Goal: Task Accomplishment & Management: Complete application form

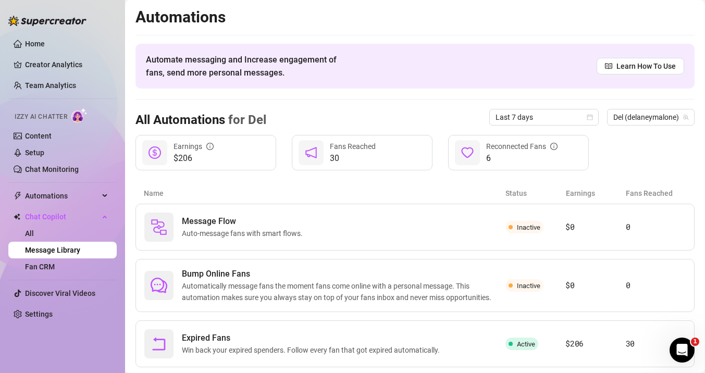
scroll to position [23, 0]
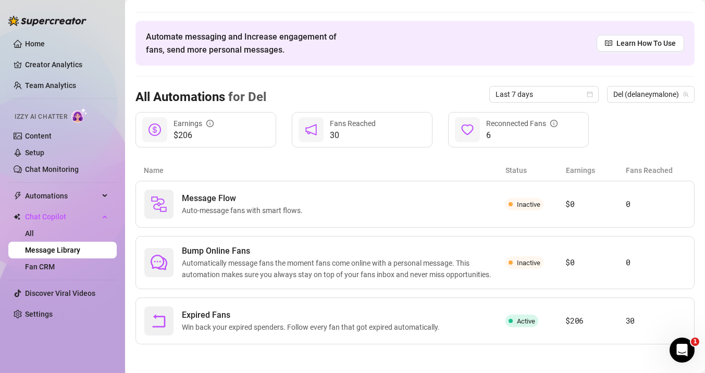
click at [80, 252] on link "Message Library" at bounding box center [52, 250] width 55 height 8
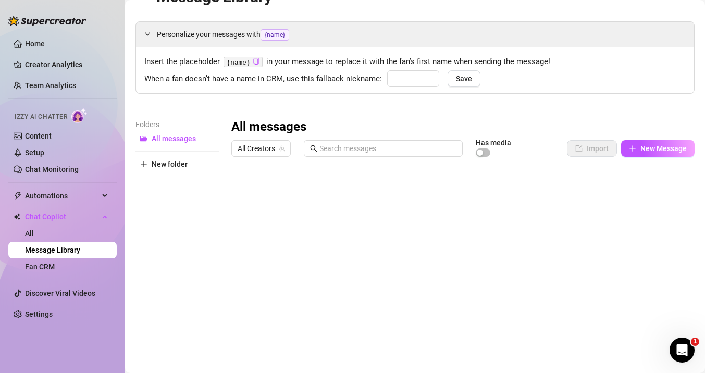
type input "babe"
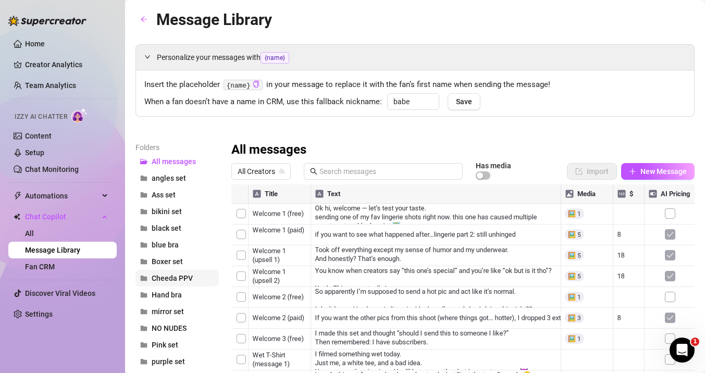
scroll to position [170, 0]
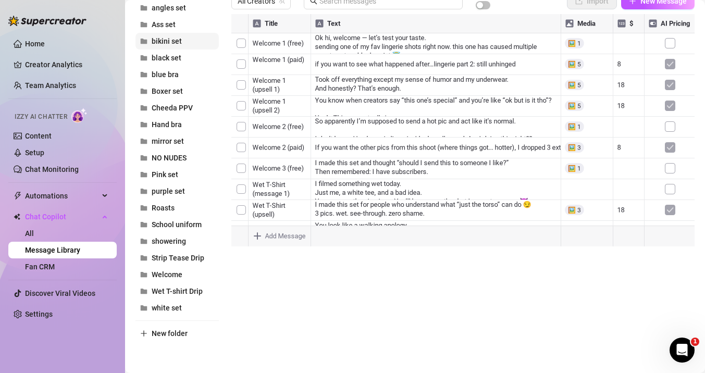
click at [166, 41] on span "bikini set" at bounding box center [167, 41] width 30 height 8
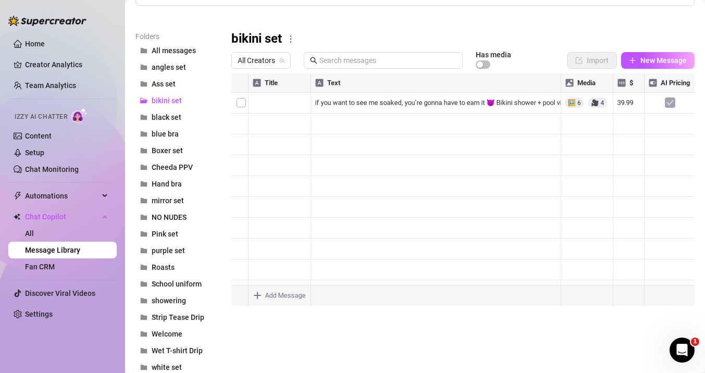
scroll to position [51, 0]
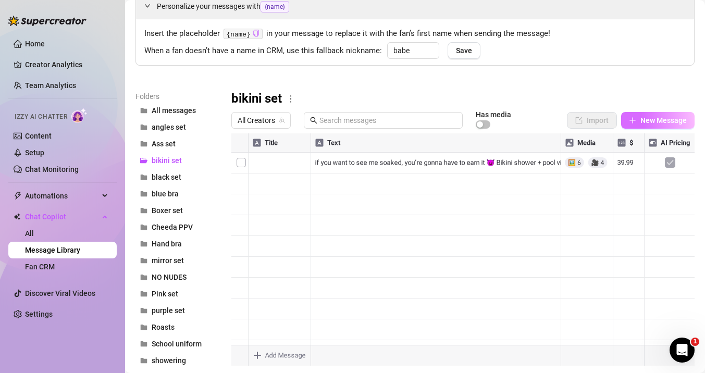
click at [648, 119] on span "New Message" at bounding box center [664, 120] width 46 height 8
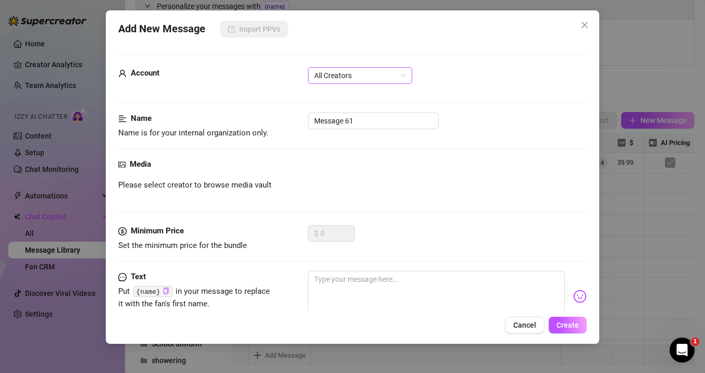
click at [379, 78] on span "All Creators" at bounding box center [360, 76] width 92 height 16
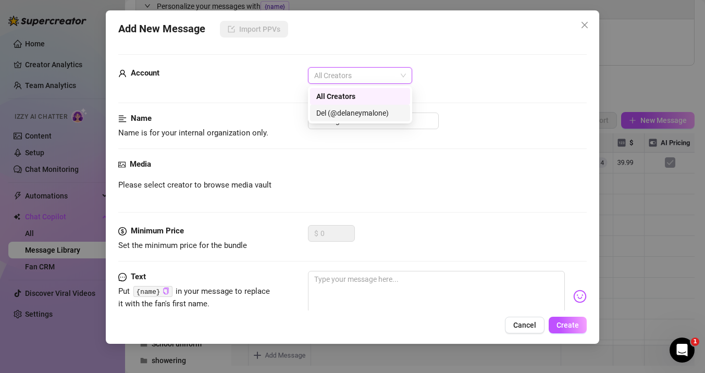
click at [371, 113] on div "Del (@delaneymalone)" at bounding box center [360, 112] width 88 height 11
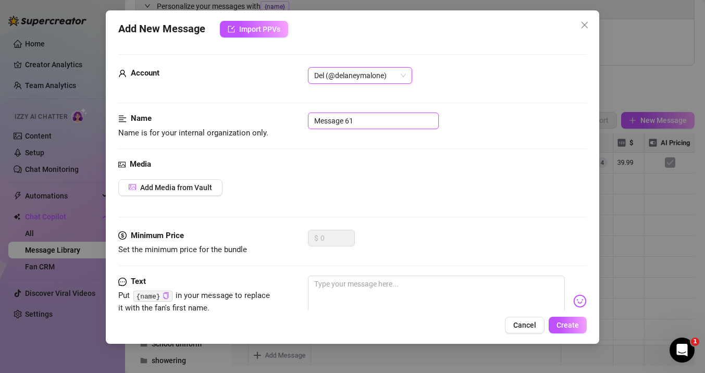
click at [373, 120] on input "Message 61" at bounding box center [373, 121] width 131 height 17
drag, startPoint x: 373, startPoint y: 120, endPoint x: 263, endPoint y: 122, distance: 110.5
click at [263, 122] on div "Name Name is for your internal organization only. Message 61" at bounding box center [352, 126] width 469 height 27
type input "Bikini opening line"
click at [271, 182] on div "Add Media from Vault" at bounding box center [352, 187] width 469 height 17
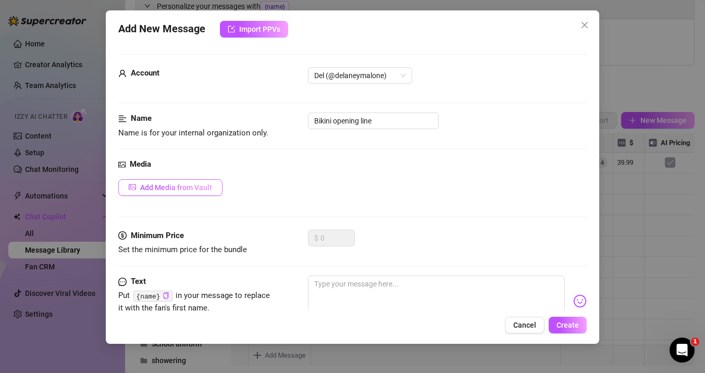
click at [198, 186] on span "Add Media from Vault" at bounding box center [176, 187] width 72 height 8
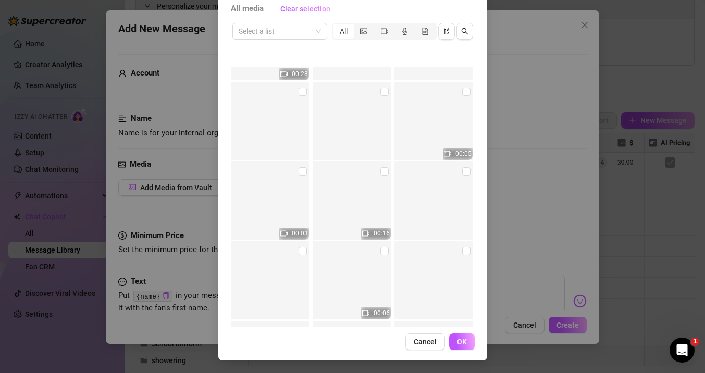
scroll to position [3267, 0]
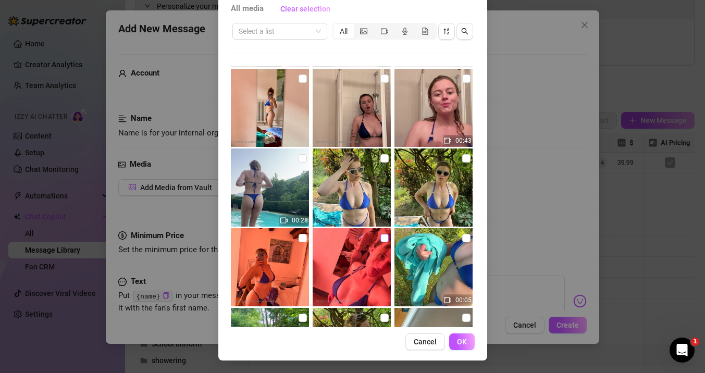
click at [383, 239] on input "checkbox" at bounding box center [384, 238] width 8 height 8
checkbox input "true"
click at [463, 238] on input "checkbox" at bounding box center [466, 238] width 8 height 8
checkbox input "true"
click at [301, 238] on input "checkbox" at bounding box center [303, 238] width 8 height 8
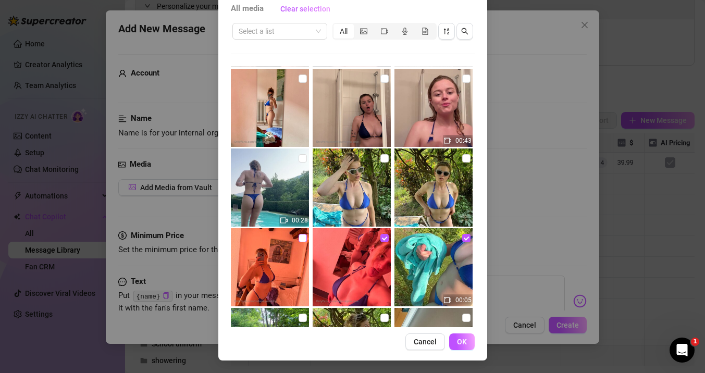
checkbox input "true"
click at [300, 154] on input "checkbox" at bounding box center [303, 158] width 8 height 8
checkbox input "true"
click at [382, 157] on input "checkbox" at bounding box center [384, 158] width 8 height 8
checkbox input "true"
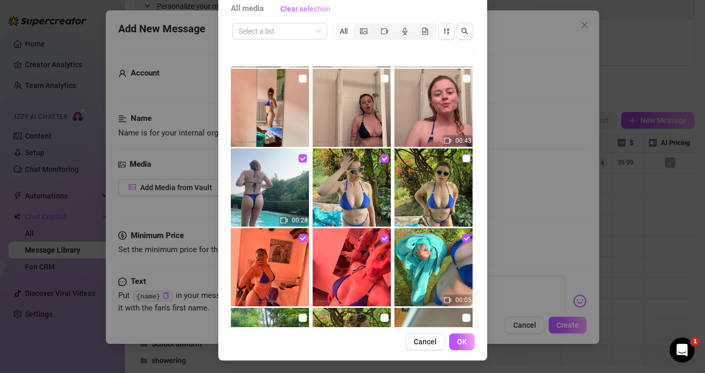
click at [467, 162] on input "checkbox" at bounding box center [466, 158] width 8 height 8
checkbox input "true"
click at [466, 82] on input "checkbox" at bounding box center [466, 79] width 8 height 8
checkbox input "true"
click at [386, 78] on input "checkbox" at bounding box center [384, 79] width 8 height 8
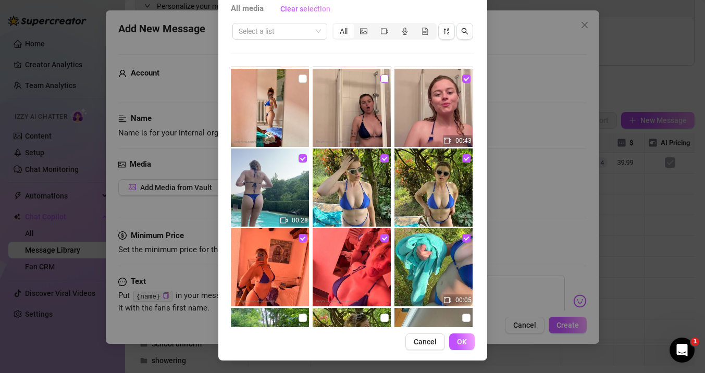
checkbox input "true"
click at [302, 78] on input "checkbox" at bounding box center [303, 79] width 8 height 8
checkbox input "true"
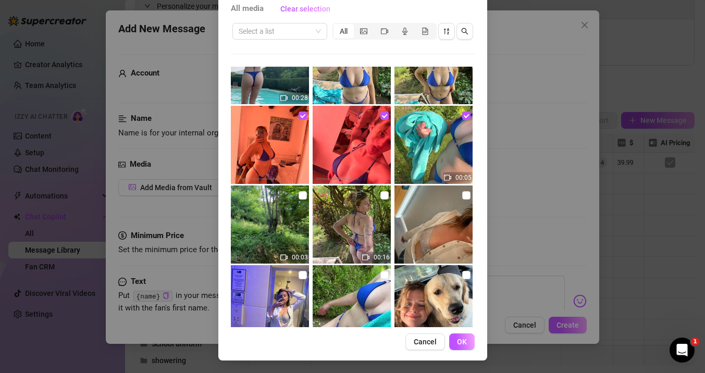
scroll to position [3397, 0]
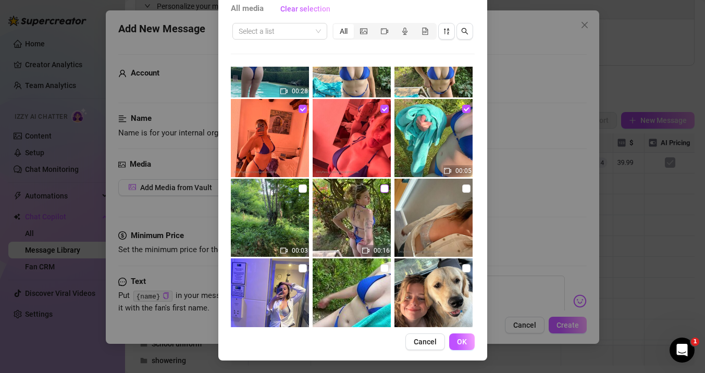
click at [382, 189] on input "checkbox" at bounding box center [384, 188] width 8 height 8
checkbox input "true"
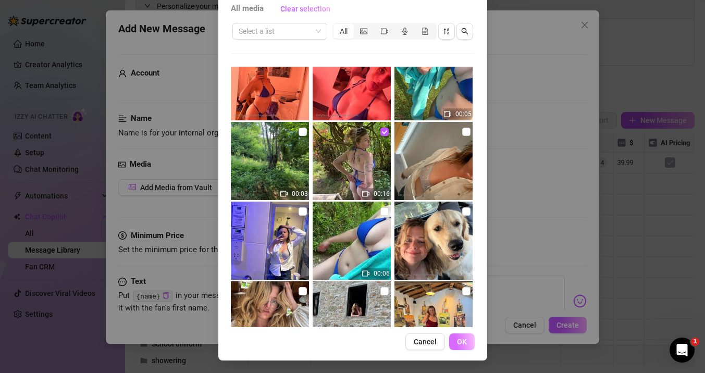
click at [464, 340] on span "OK" at bounding box center [462, 342] width 10 height 8
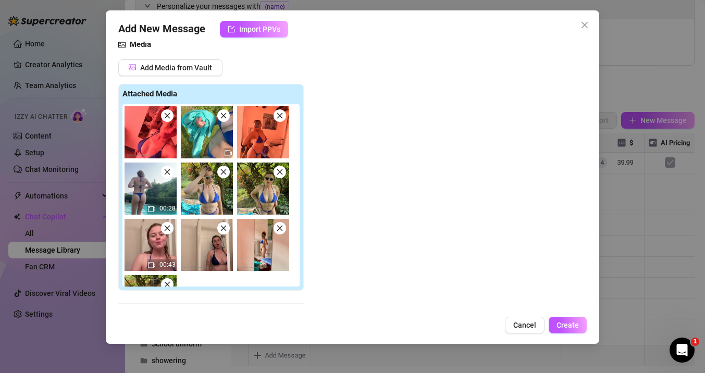
scroll to position [0, 0]
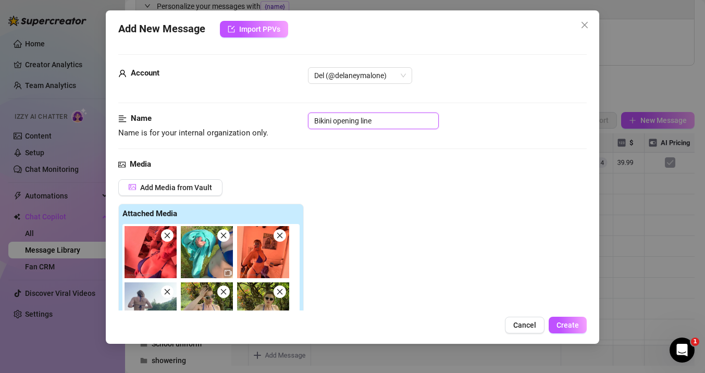
drag, startPoint x: 377, startPoint y: 122, endPoint x: 334, endPoint y: 121, distance: 42.7
click at [334, 121] on input "Bikini opening line" at bounding box center [373, 121] width 131 height 17
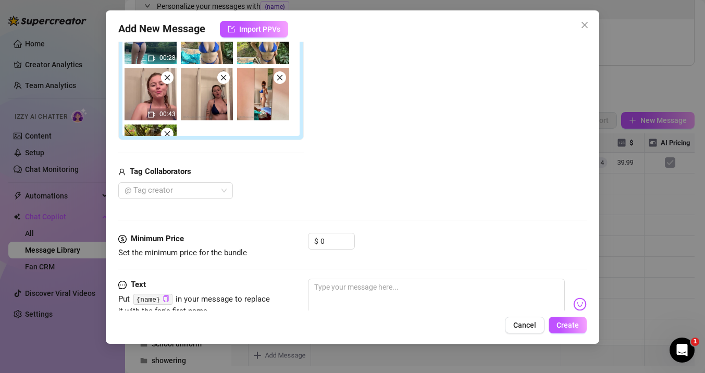
type input "Bikini set"
click at [348, 189] on div "Add Media from Vault Attached Media 00:28 00:43 Tag Collaborators @ Tag creator" at bounding box center [352, 54] width 469 height 290
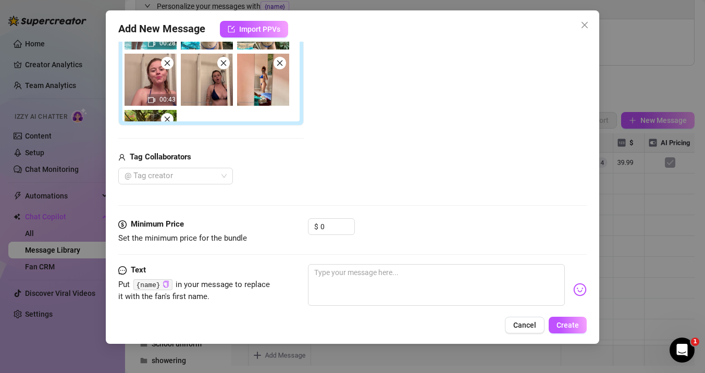
scroll to position [293, 0]
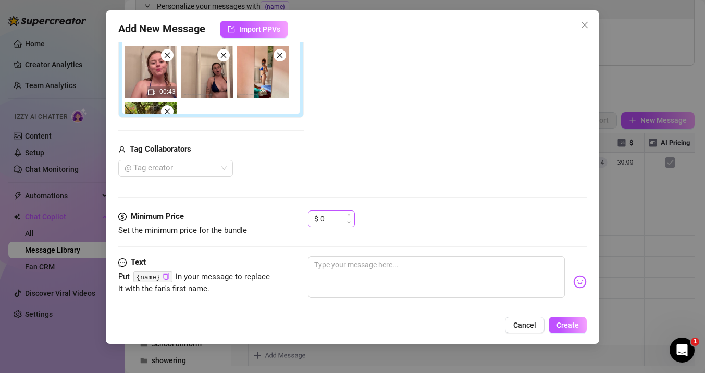
click at [317, 213] on div "$ 0" at bounding box center [331, 219] width 47 height 17
drag, startPoint x: 320, startPoint y: 217, endPoint x: 330, endPoint y: 219, distance: 10.6
click at [330, 219] on input "0" at bounding box center [338, 219] width 34 height 16
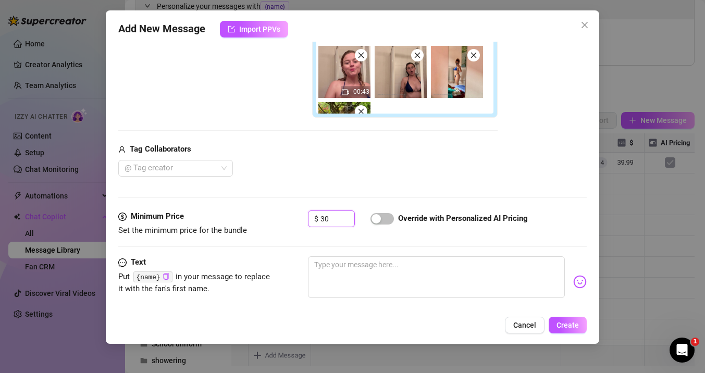
type input "30"
click at [322, 164] on div "@ Tag creator" at bounding box center [307, 168] width 379 height 17
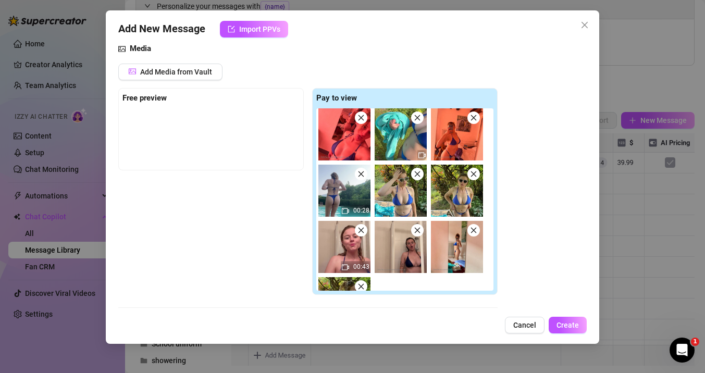
scroll to position [2, 0]
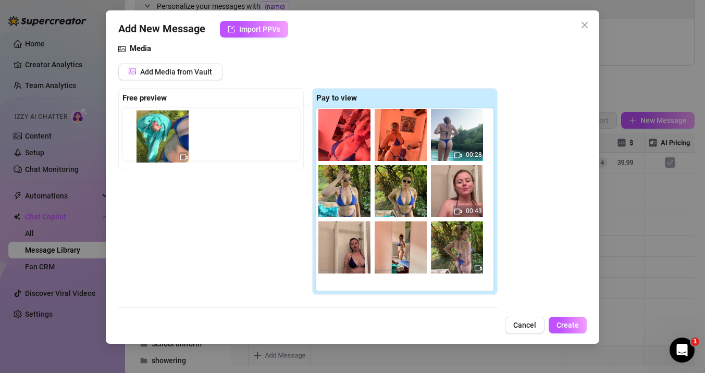
drag, startPoint x: 406, startPoint y: 134, endPoint x: 161, endPoint y: 133, distance: 245.5
click at [161, 133] on div "Free preview Pay to view 00:28 00:43" at bounding box center [307, 191] width 379 height 207
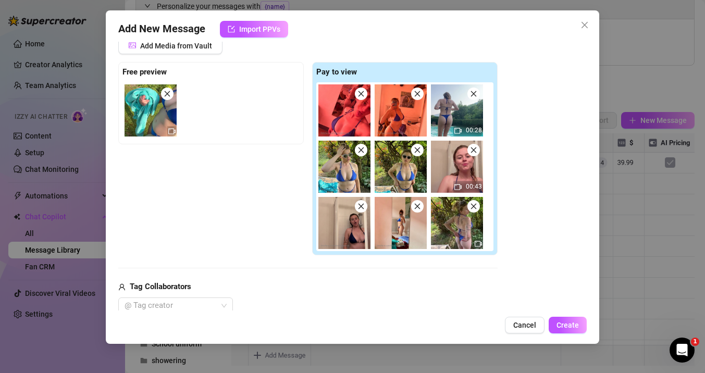
scroll to position [134, 0]
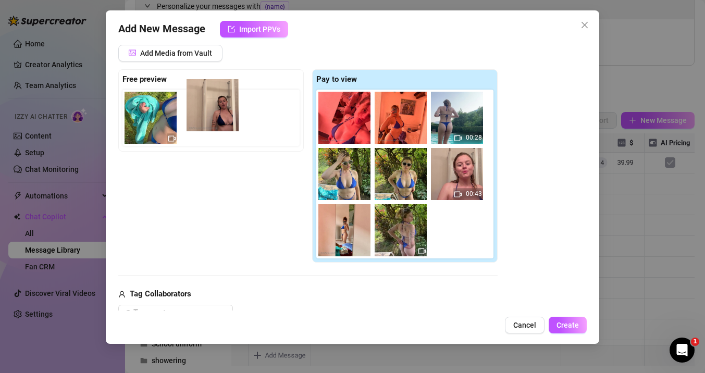
drag, startPoint x: 352, startPoint y: 243, endPoint x: 219, endPoint y: 115, distance: 185.4
click at [219, 115] on div "Free preview Pay to view 00:28 00:43" at bounding box center [307, 166] width 379 height 194
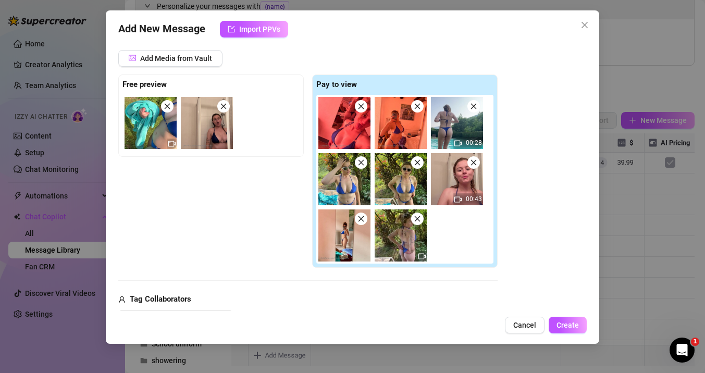
scroll to position [127, 0]
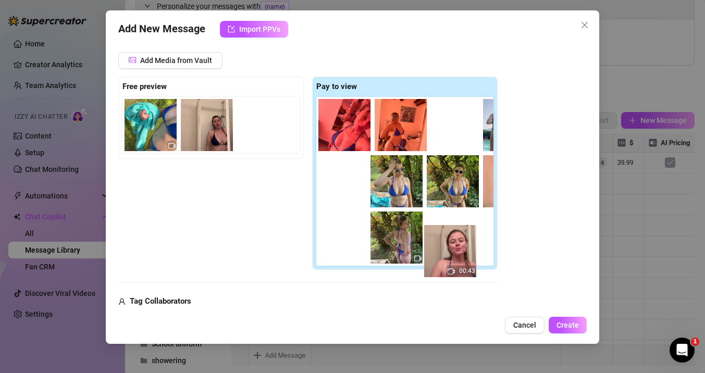
drag, startPoint x: 452, startPoint y: 180, endPoint x: 442, endPoint y: 259, distance: 79.3
click at [442, 259] on div "00:28 00:43" at bounding box center [406, 181] width 181 height 169
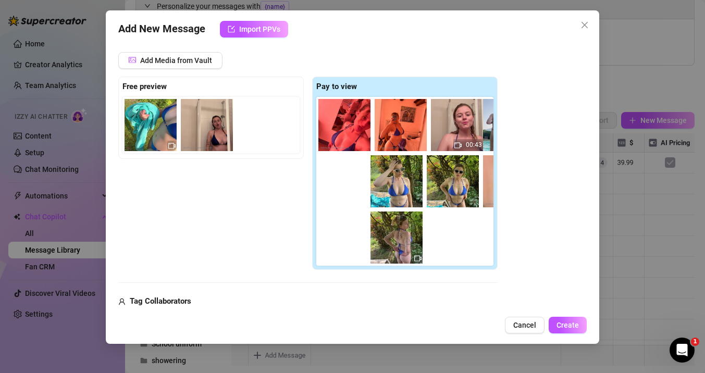
click at [442, 259] on div "00:28 00:43" at bounding box center [406, 181] width 181 height 169
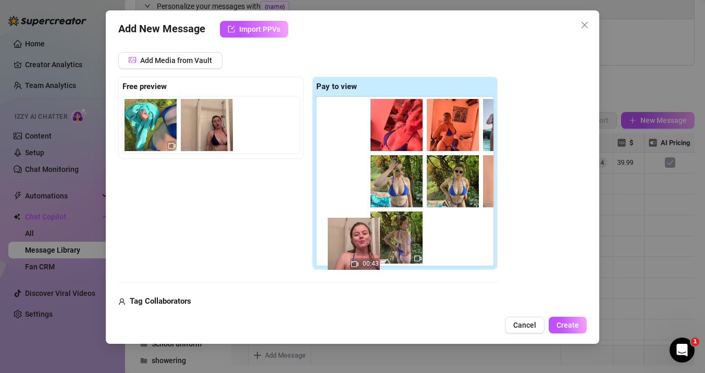
drag, startPoint x: 448, startPoint y: 191, endPoint x: 340, endPoint y: 251, distance: 123.7
click at [340, 251] on div "00:28 00:43" at bounding box center [406, 181] width 181 height 169
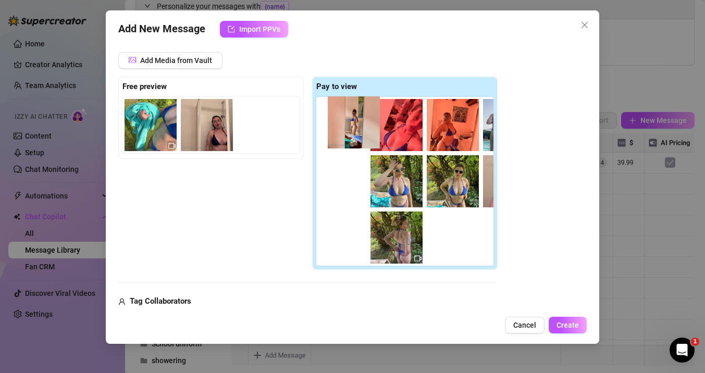
drag, startPoint x: 350, startPoint y: 248, endPoint x: 357, endPoint y: 129, distance: 119.1
click at [357, 129] on div "00:28 00:43" at bounding box center [406, 181] width 181 height 169
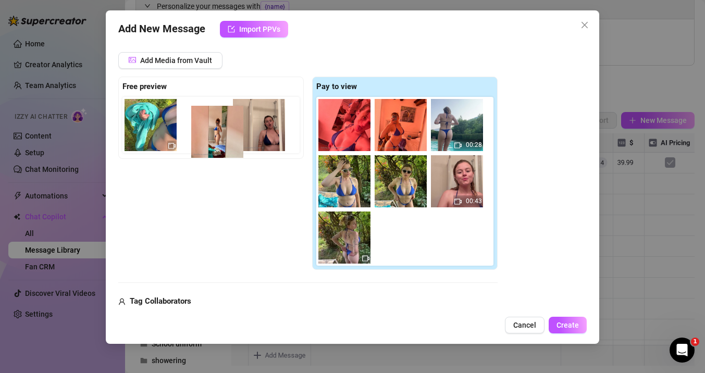
drag, startPoint x: 355, startPoint y: 243, endPoint x: 233, endPoint y: 132, distance: 165.3
click at [233, 132] on div "Free preview Pay to view 00:28 00:43" at bounding box center [307, 174] width 379 height 194
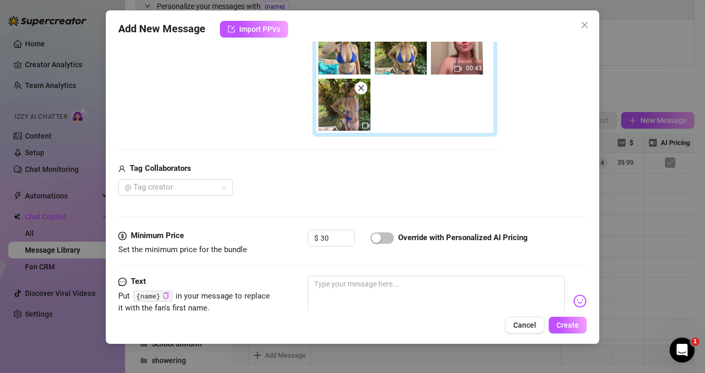
scroll to position [341, 0]
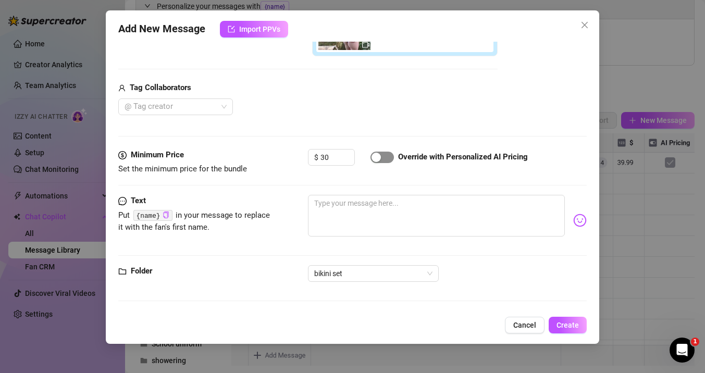
click at [380, 158] on div "button" at bounding box center [376, 157] width 9 height 9
click at [365, 206] on textarea at bounding box center [436, 216] width 257 height 42
click at [327, 212] on textarea at bounding box center [436, 216] width 257 height 42
paste textarea "I turned a quick dip into a steamy shower… and you get every angle 🩱🔥"
type textarea "I turned a quick dip into a steamy shower… and you get every angle 🩱🔥"
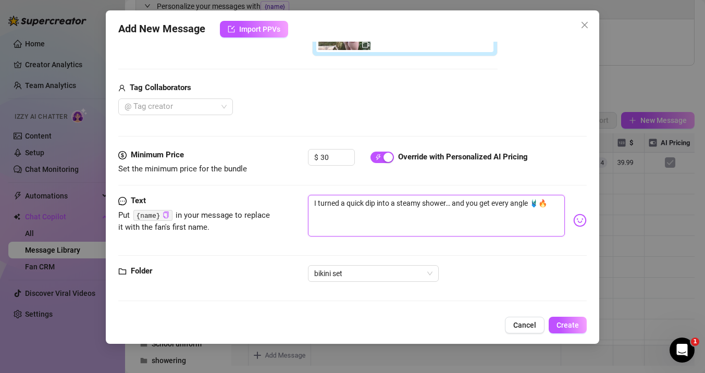
type textarea "I turned a quick dip into a steamy shower… and you get every angle 🩱🔥"
click at [547, 204] on textarea "I turned a quick dip into a steamy shower… and you get every angle 🩱🔥" at bounding box center [436, 216] width 257 height 42
type textarea "I turned a quick dip into a steamy shower… and you get every angle 🩱🔥"
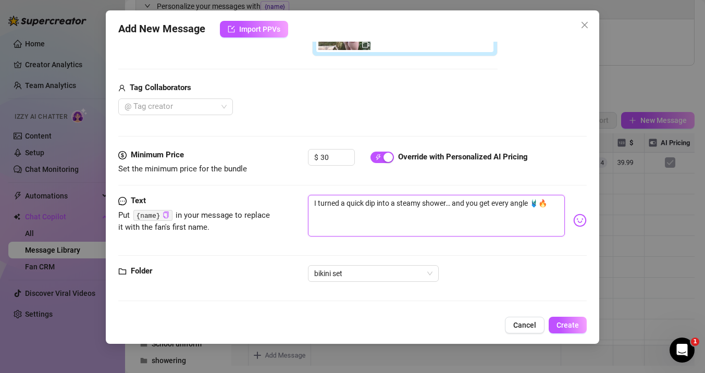
paste textarea "5 photos + 2 videos of me in my tiniest bikini — first swimming, then dripping …"
type textarea "I turned a quick dip into a steamy shower… and you get every angle 🩱🔥 5 photos …"
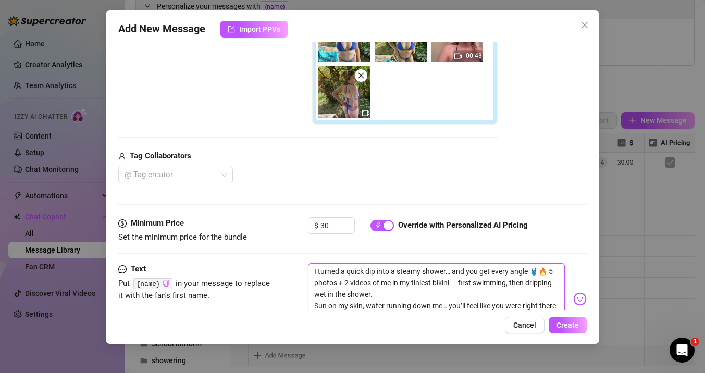
scroll to position [362, 0]
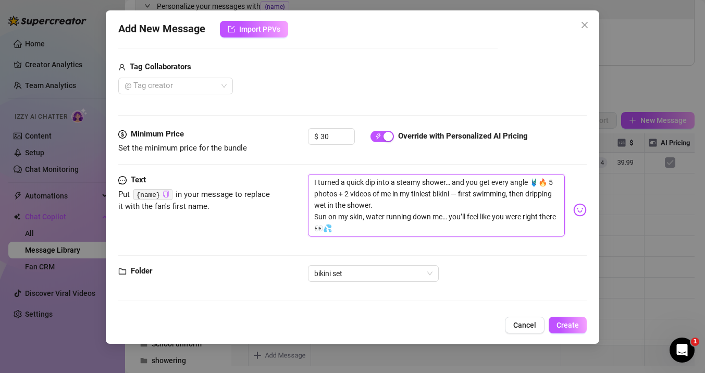
drag, startPoint x: 552, startPoint y: 182, endPoint x: 547, endPoint y: 182, distance: 5.2
click at [547, 182] on textarea "I turned a quick dip into a steamy shower… and you get every angle 🩱🔥 5 photos …" at bounding box center [436, 205] width 257 height 63
type textarea "I turned a quick dip into a steamy shower… and you get every angle 🩱🔥 4 photos …"
click at [348, 192] on textarea "I turned a quick dip into a steamy shower… and you get every angle 🩱🔥 4 photos …" at bounding box center [436, 205] width 257 height 63
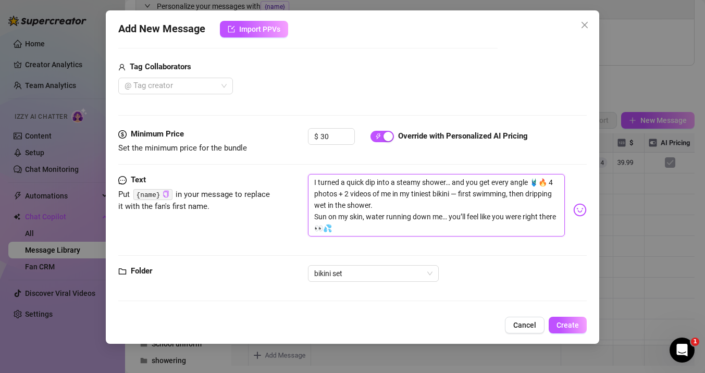
type textarea "I turned a quick dip into a steamy shower… and you get every angle 🩱🔥 4 photos …"
click at [381, 214] on textarea "I turned a quick dip into a steamy shower… and you get every angle 🩱🔥 4 photos …" at bounding box center [436, 205] width 257 height 63
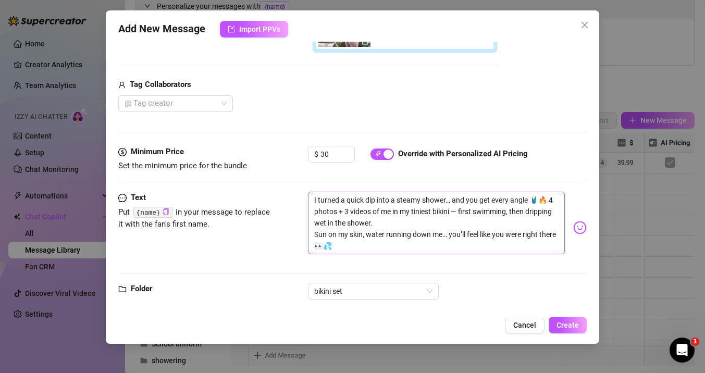
scroll to position [361, 0]
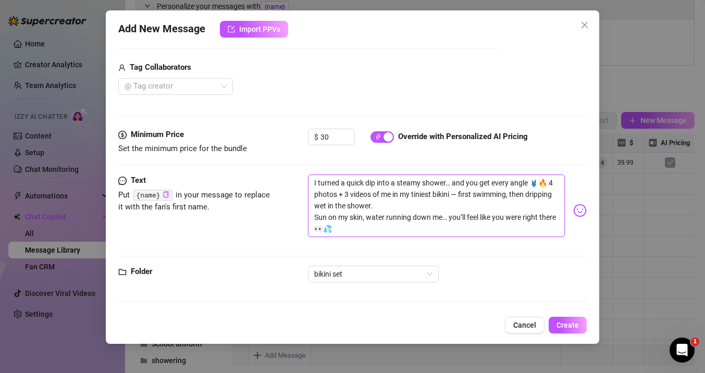
click at [514, 193] on textarea "I turned a quick dip into a steamy shower… and you get every angle 🩱🔥 4 photos …" at bounding box center [436, 206] width 257 height 63
click at [511, 193] on textarea "I turned a quick dip into a steamy shower… and you get every angle 🩱🔥 4 photos …" at bounding box center [436, 206] width 257 height 63
type textarea "I turned a quick dip into a steamy shower… and you get every angle 🩱🔥 4 photos …"
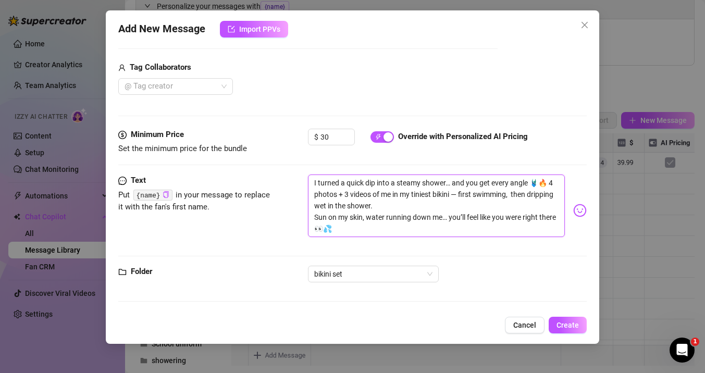
type textarea "I turned a quick dip into a steamy shower… and you get every angle 🩱🔥 4 photos …"
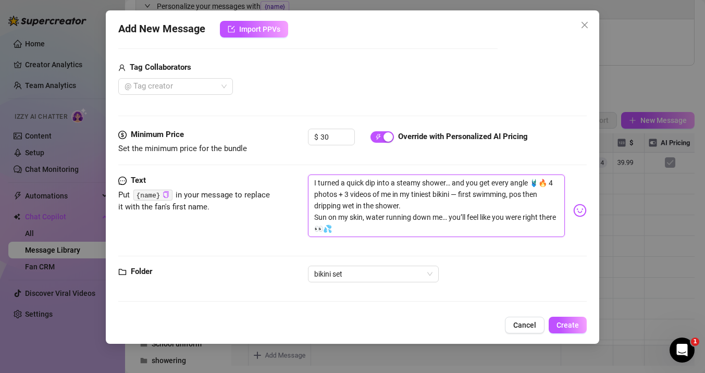
type textarea "I turned a quick dip into a steamy shower… and you get every angle 🩱🔥 4 photos …"
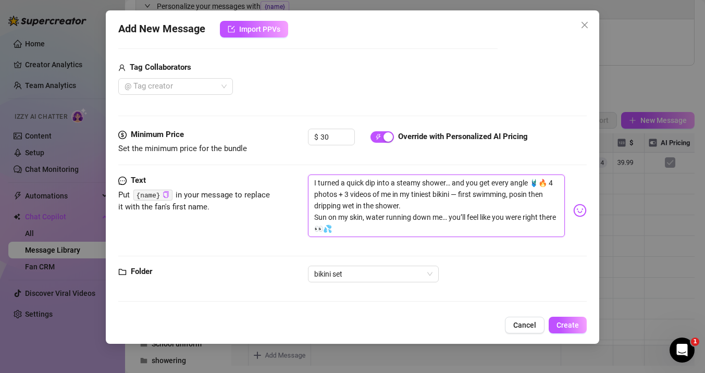
type textarea "I turned a quick dip into a steamy shower… and you get every angle 🩱🔥 4 photos …"
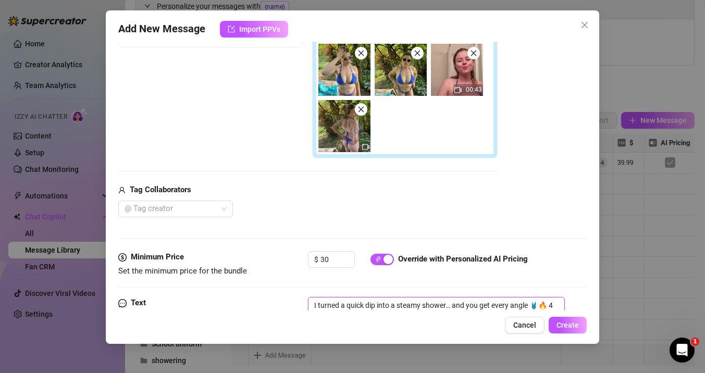
type textarea "I turned a quick dip into a steamy shower… and you get every angle 🩱🔥 4 photos …"
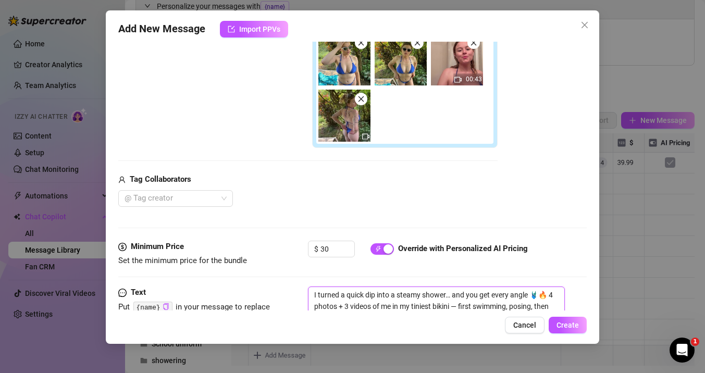
click at [340, 122] on img at bounding box center [344, 116] width 52 height 52
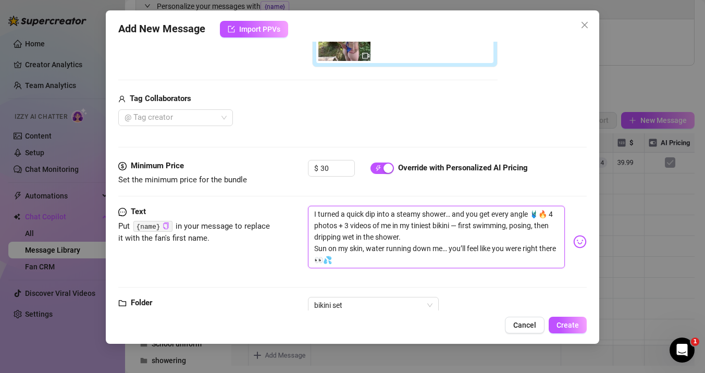
scroll to position [362, 0]
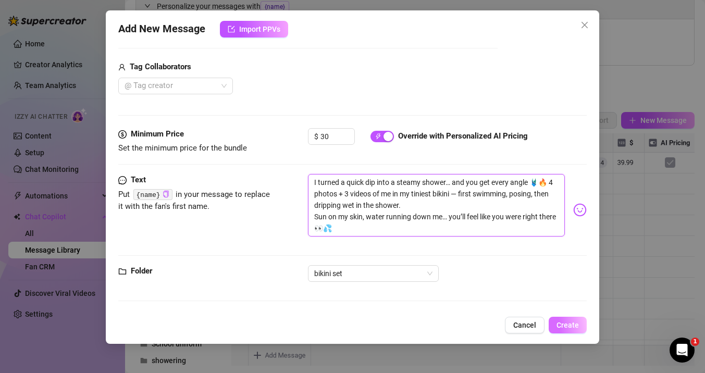
type textarea "I turned a quick dip into a steamy shower… and you get every angle 🩱🔥 4 photos …"
click at [567, 325] on span "Create" at bounding box center [568, 325] width 22 height 8
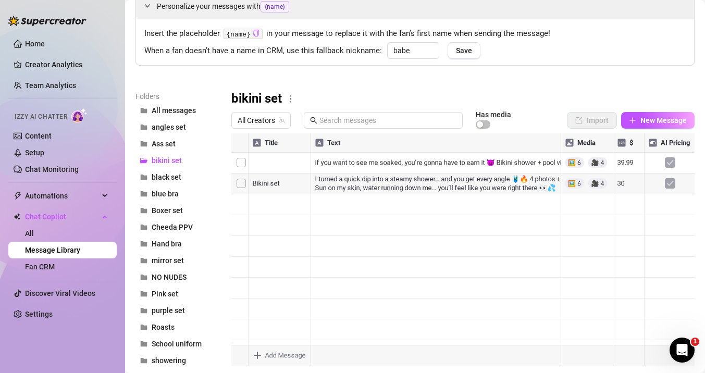
click at [597, 185] on div at bounding box center [462, 249] width 463 height 232
click at [638, 120] on button "New Message" at bounding box center [657, 120] width 73 height 17
type textarea "Type your message here..."
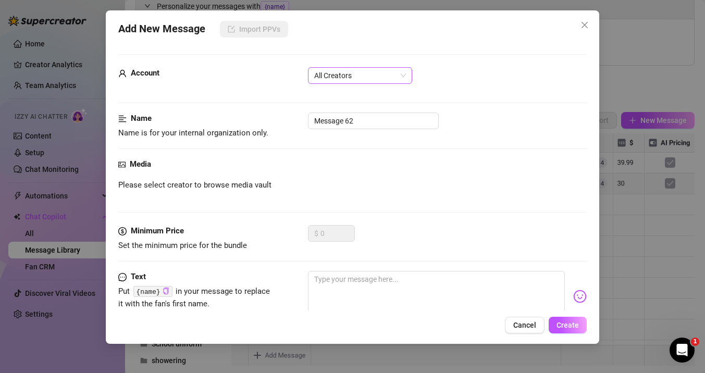
click at [342, 71] on span "All Creators" at bounding box center [360, 76] width 92 height 16
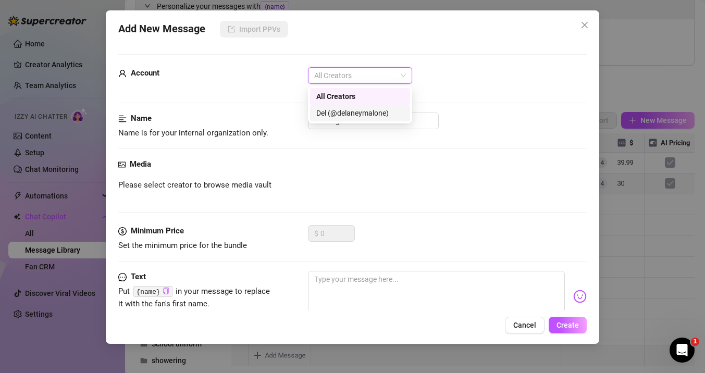
click at [342, 105] on div "Del (@delaneymalone)" at bounding box center [360, 113] width 100 height 17
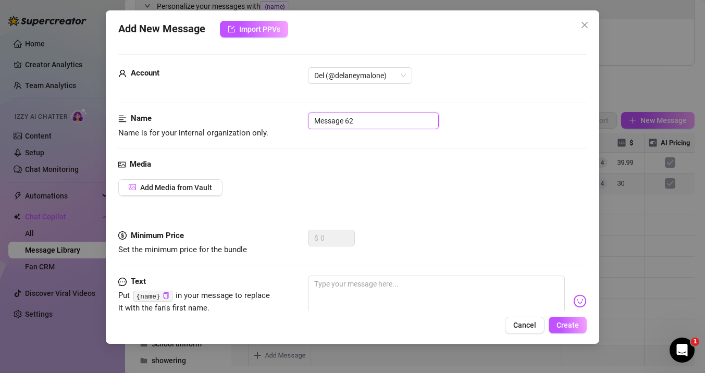
click at [336, 121] on input "Message 62" at bounding box center [373, 121] width 131 height 17
drag, startPoint x: 364, startPoint y: 121, endPoint x: 288, endPoint y: 121, distance: 76.6
click at [288, 121] on div "Name Name is for your internal organization only. Message 62" at bounding box center [352, 126] width 469 height 27
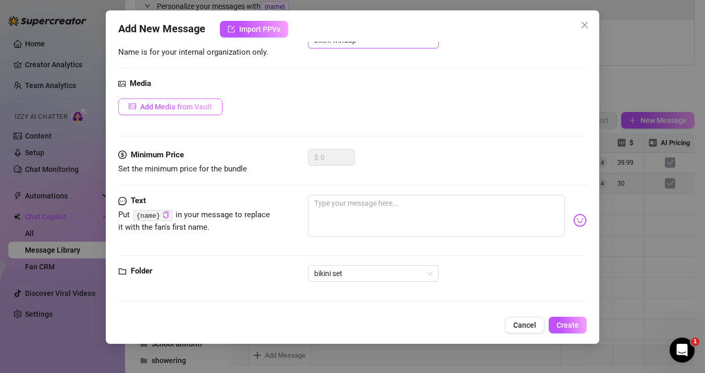
type input "bikini windup"
click at [194, 104] on span "Add Media from Vault" at bounding box center [176, 107] width 72 height 8
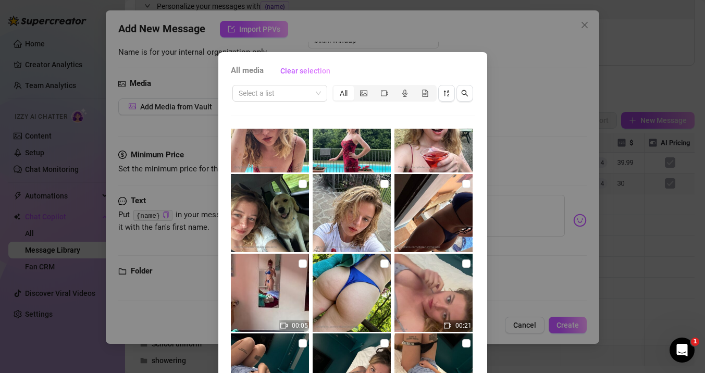
scroll to position [3938, 0]
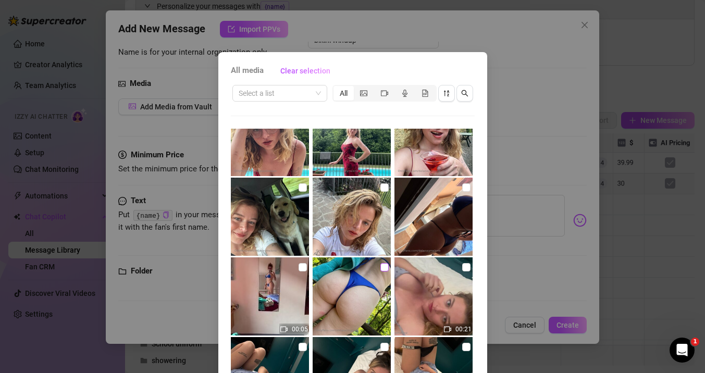
click at [385, 266] on input "checkbox" at bounding box center [384, 267] width 8 height 8
checkbox input "true"
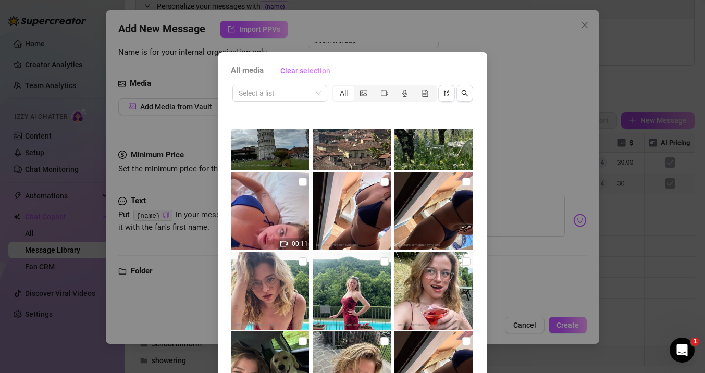
scroll to position [3771, 0]
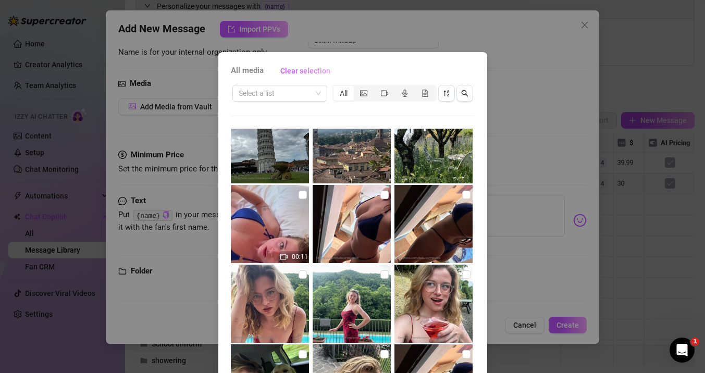
click at [277, 213] on img at bounding box center [270, 224] width 78 height 78
click at [386, 199] on input "checkbox" at bounding box center [384, 195] width 8 height 8
checkbox input "true"
click at [465, 195] on input "checkbox" at bounding box center [466, 195] width 8 height 8
checkbox input "true"
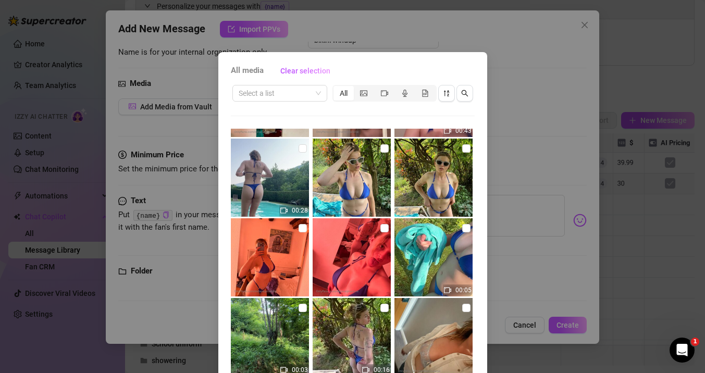
scroll to position [62, 0]
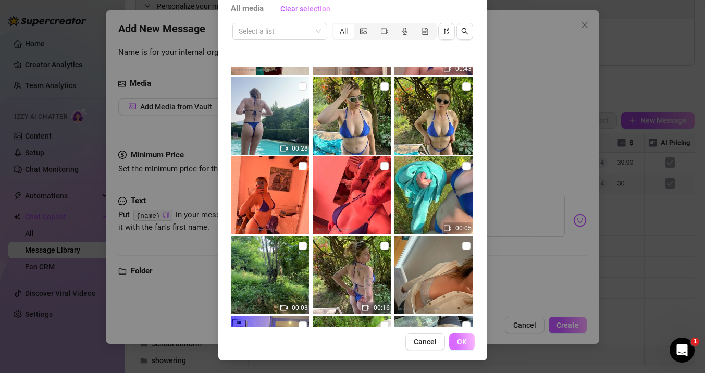
click at [464, 342] on span "OK" at bounding box center [462, 342] width 10 height 8
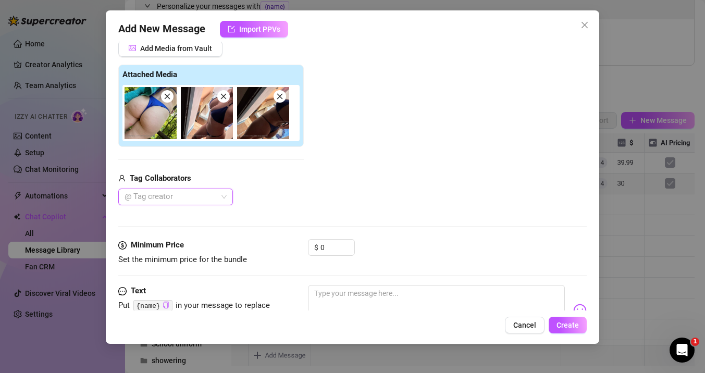
scroll to position [200, 0]
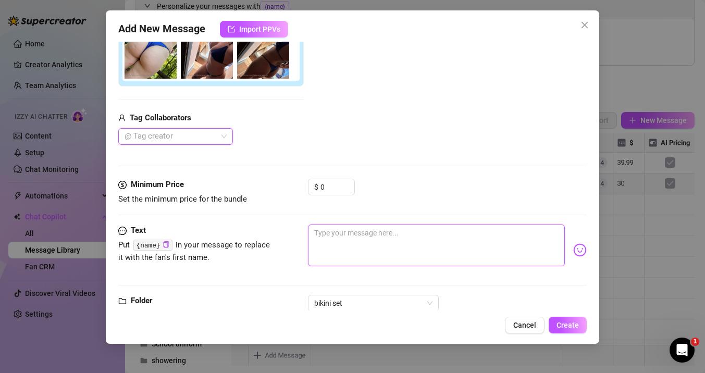
click at [330, 251] on textarea at bounding box center [436, 246] width 257 height 42
click at [335, 240] on textarea at bounding box center [436, 246] width 257 height 42
paste textarea "Walked straight into the shower in my bikini… didn’t even think twice. Wanna wa…"
type textarea "Walked straight into the shower in my bikini… didn’t even think twice. Wanna wa…"
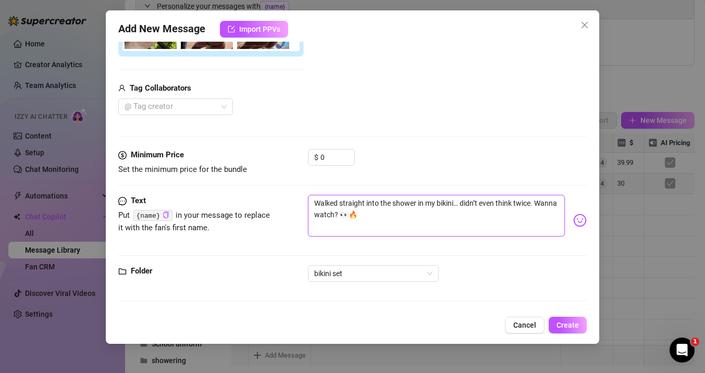
scroll to position [0, 0]
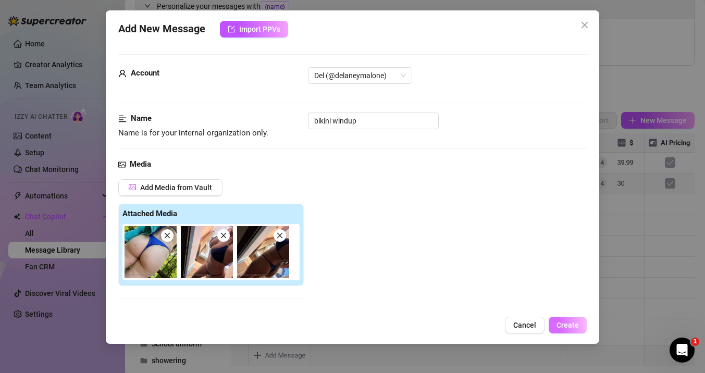
type textarea "Walked straight into the shower in my bikini… didn’t even think twice. Wanna wa…"
click at [577, 328] on span "Create" at bounding box center [568, 325] width 22 height 8
